Goal: Find specific page/section: Find specific page/section

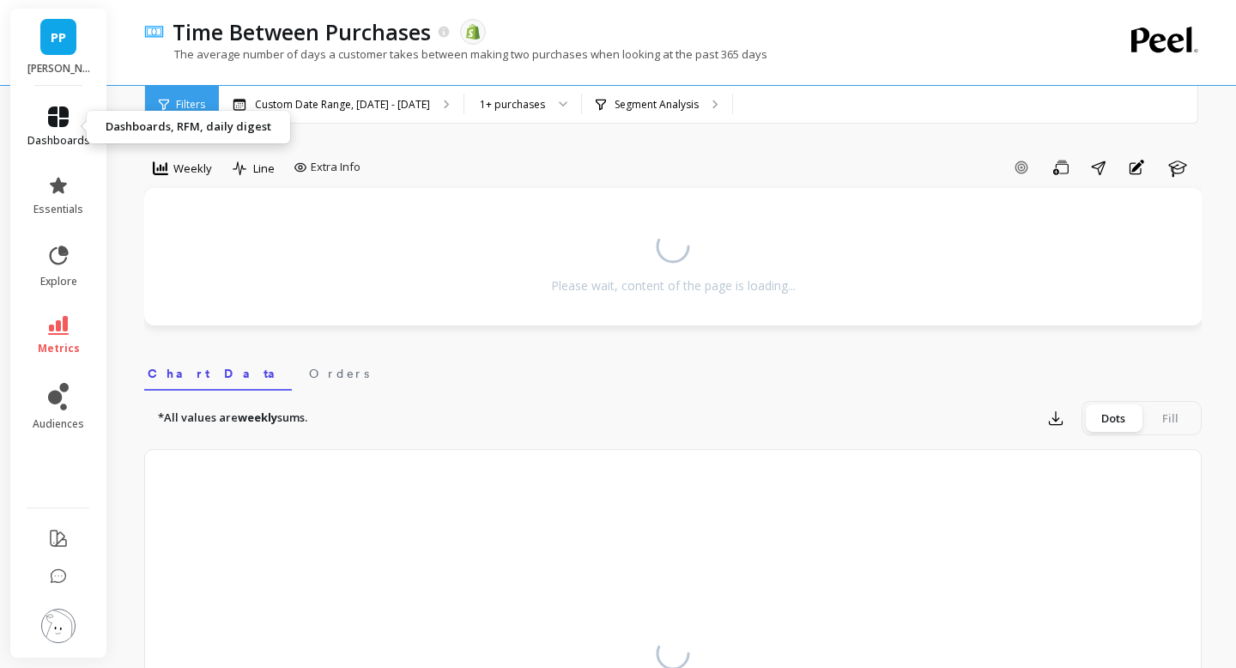
click at [70, 119] on link "dashboards" at bounding box center [58, 126] width 63 height 41
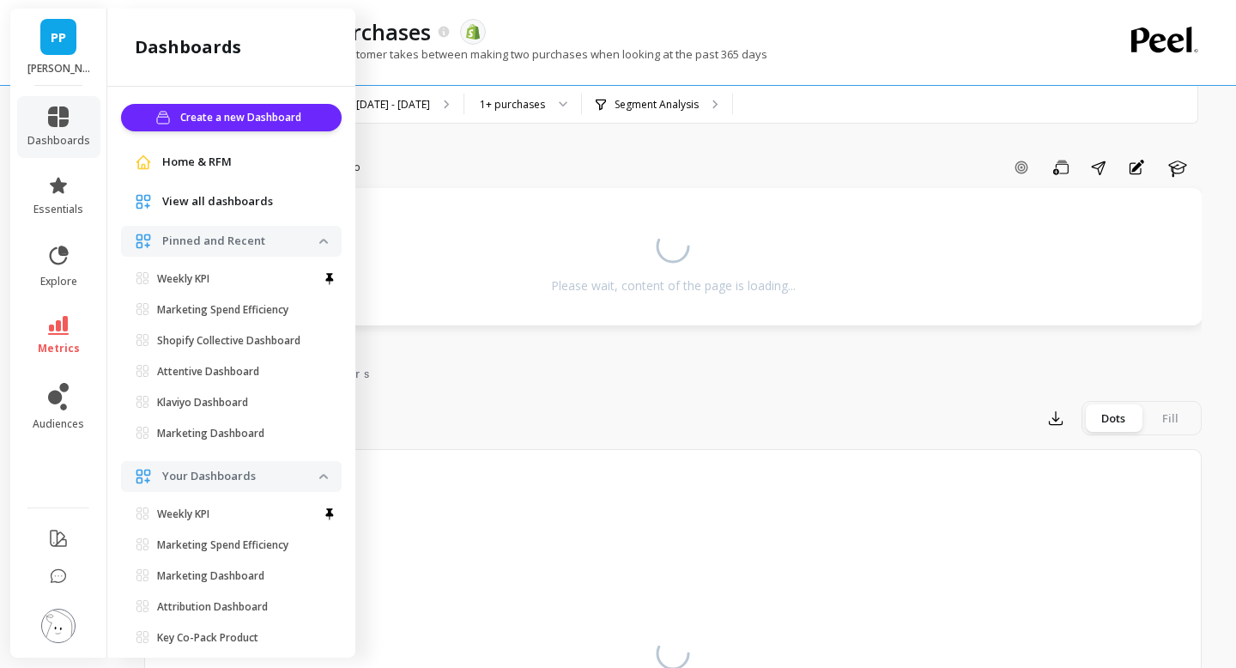
scroll to position [33, 0]
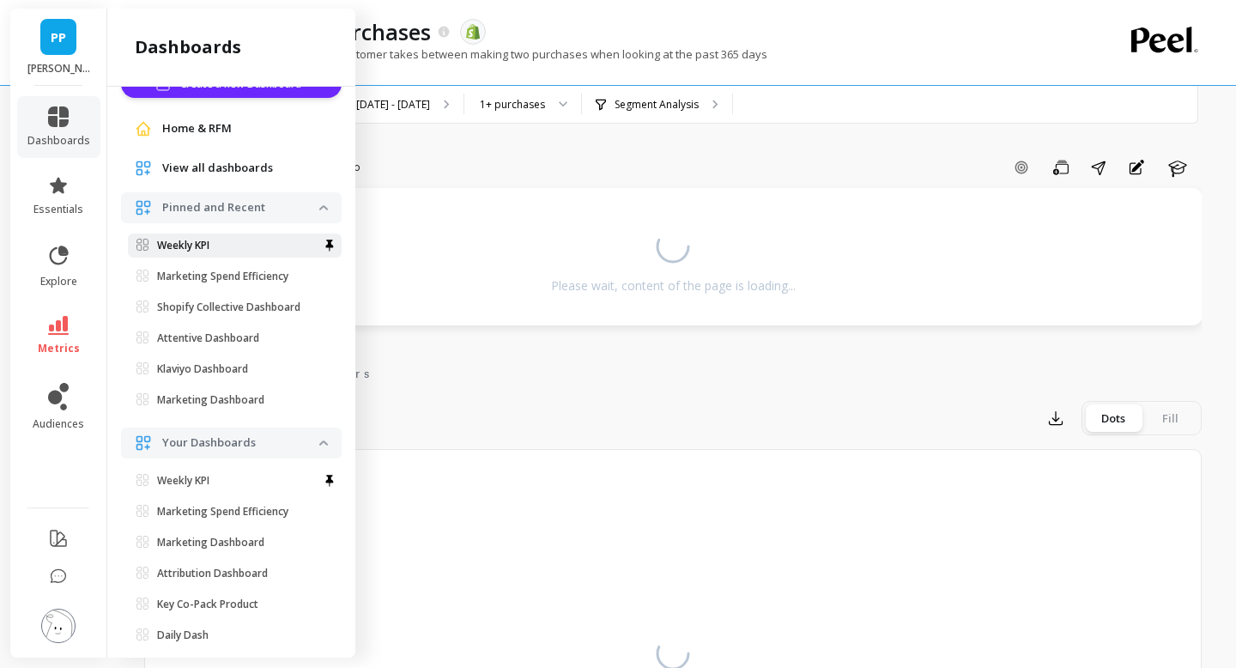
click at [170, 247] on p "Weekly KPI" at bounding box center [183, 246] width 52 height 14
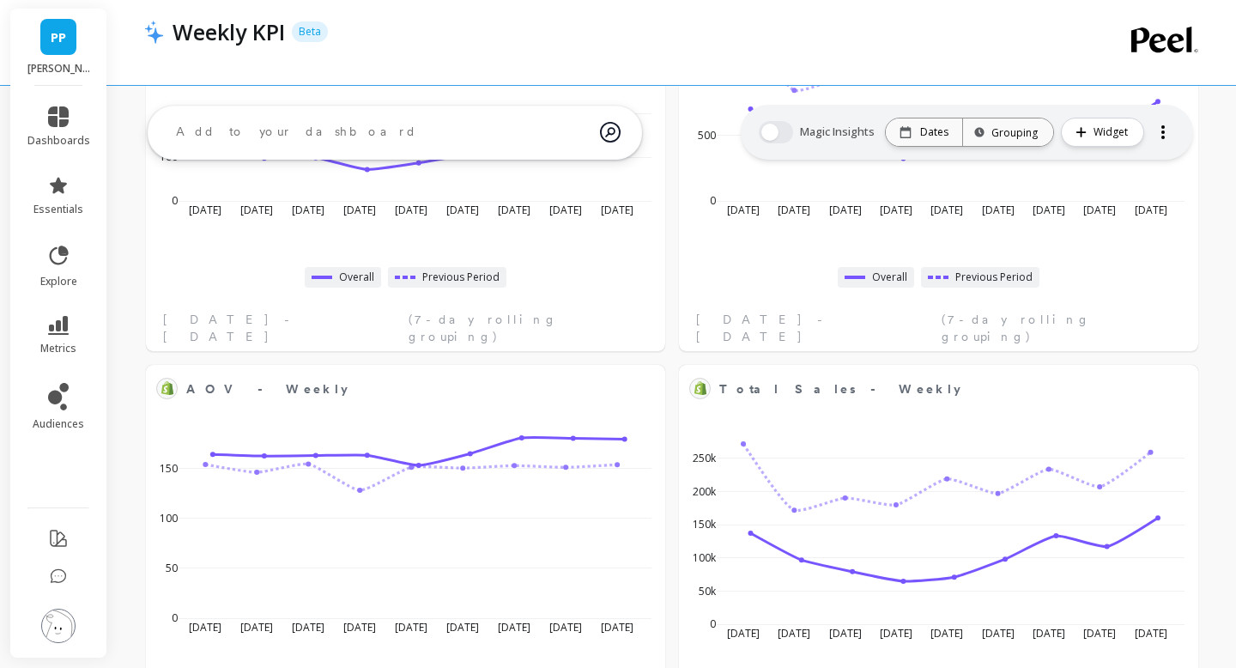
scroll to position [387, 0]
